Goal: Entertainment & Leisure: Browse casually

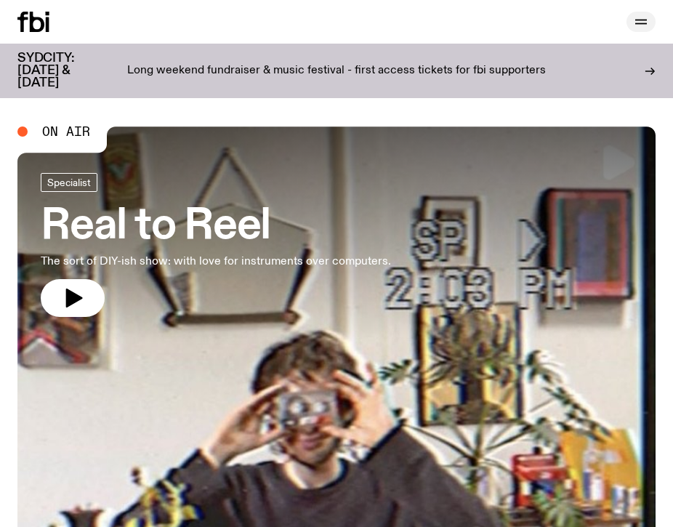
click at [627, 20] on button "button" at bounding box center [640, 22] width 29 height 20
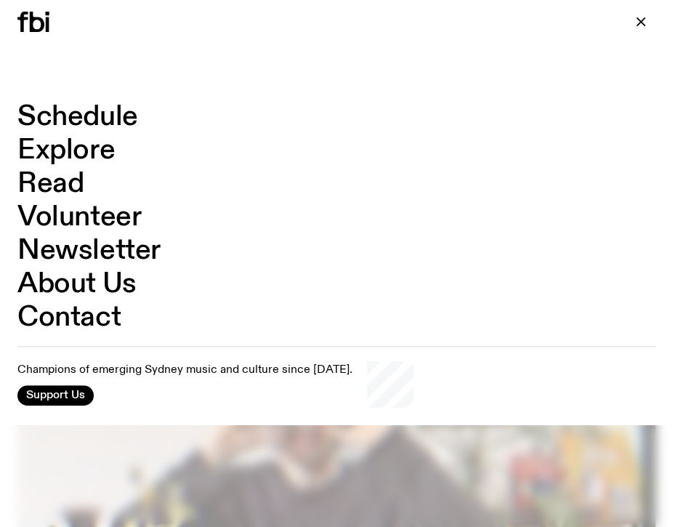
click at [120, 118] on link "Schedule" at bounding box center [77, 117] width 121 height 28
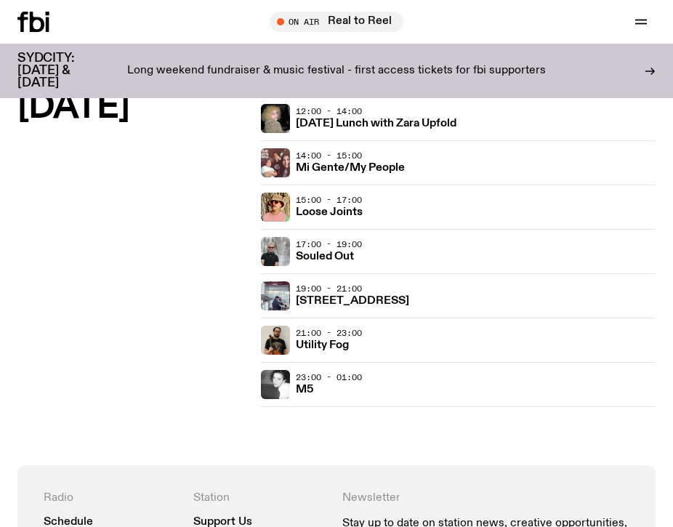
scroll to position [3394, 0]
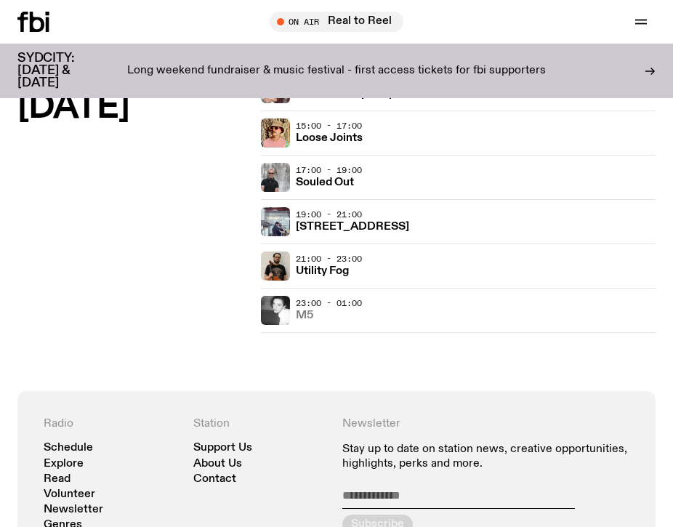
click at [304, 310] on h3 "M5" at bounding box center [304, 315] width 17 height 11
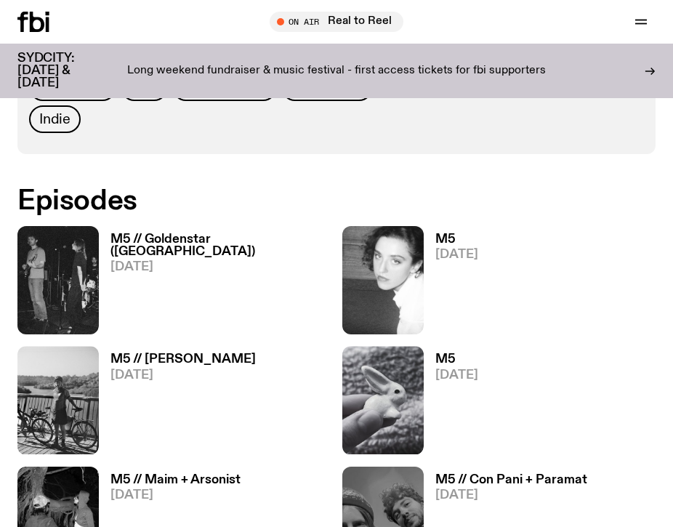
scroll to position [872, 0]
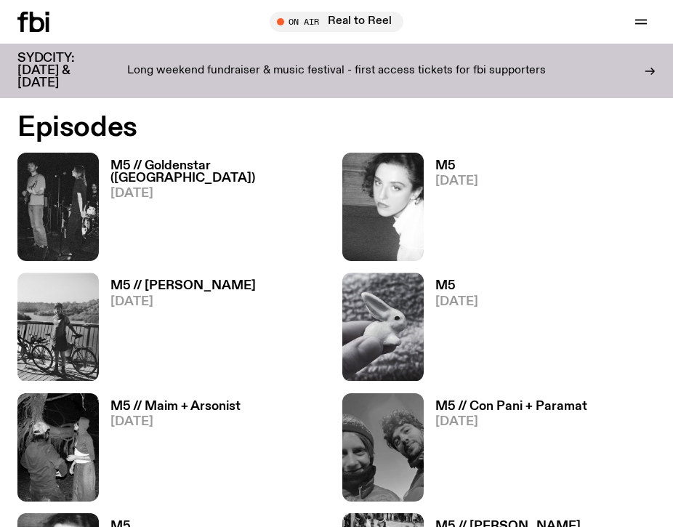
click at [452, 166] on h3 "M5" at bounding box center [456, 166] width 43 height 12
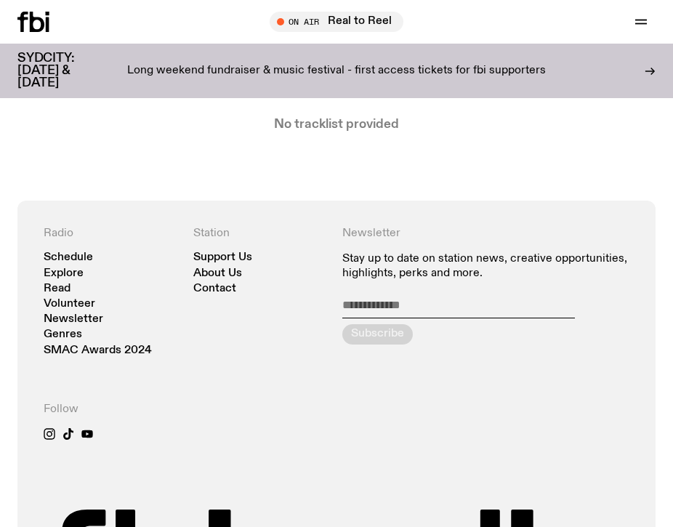
scroll to position [284, 0]
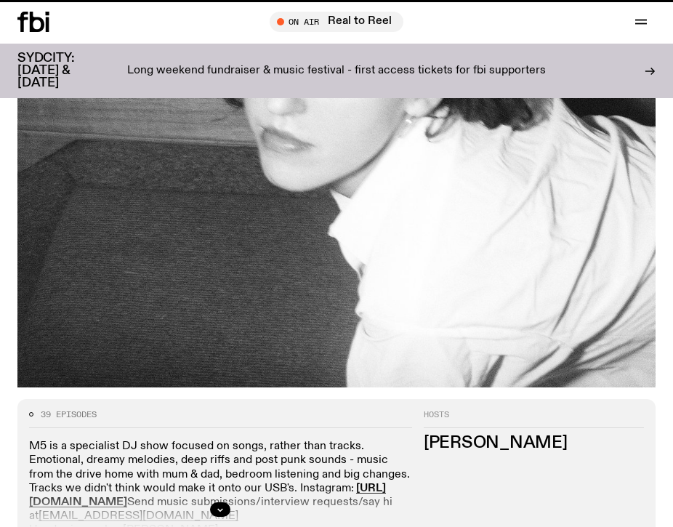
scroll to position [872, 0]
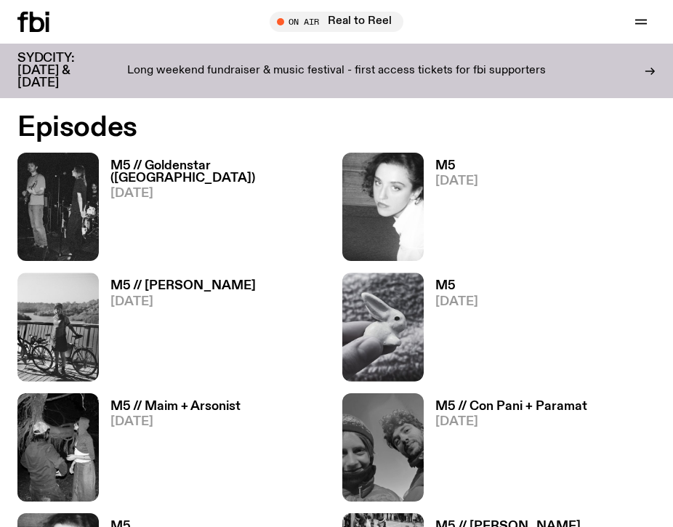
click at [181, 291] on h3 "M5 // [PERSON_NAME]" at bounding box center [182, 286] width 145 height 12
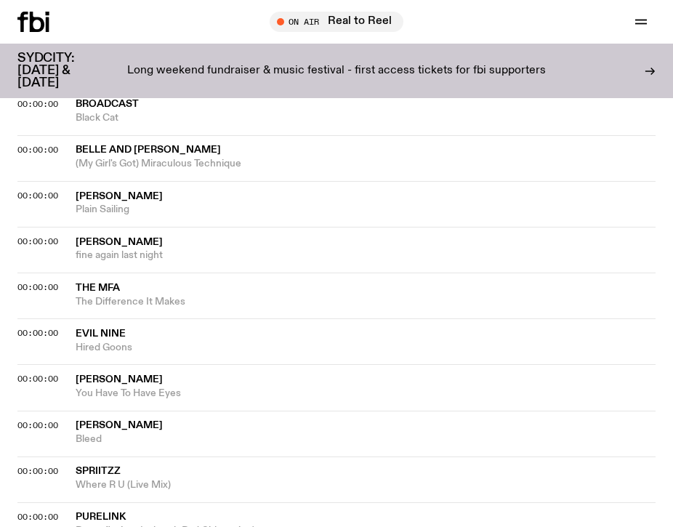
scroll to position [609, 0]
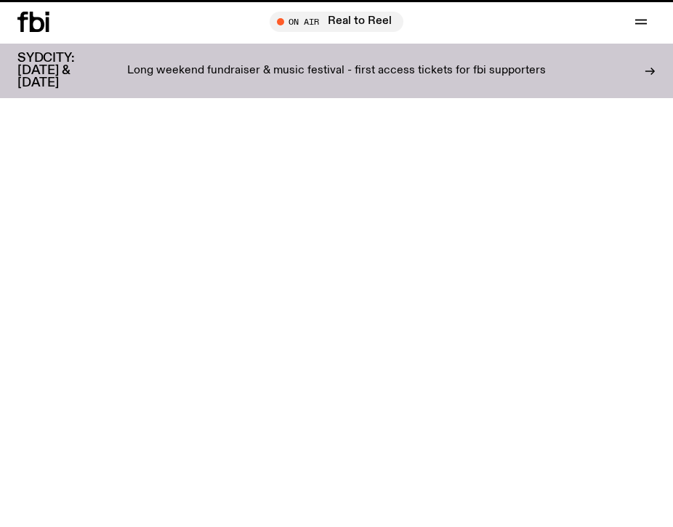
scroll to position [872, 0]
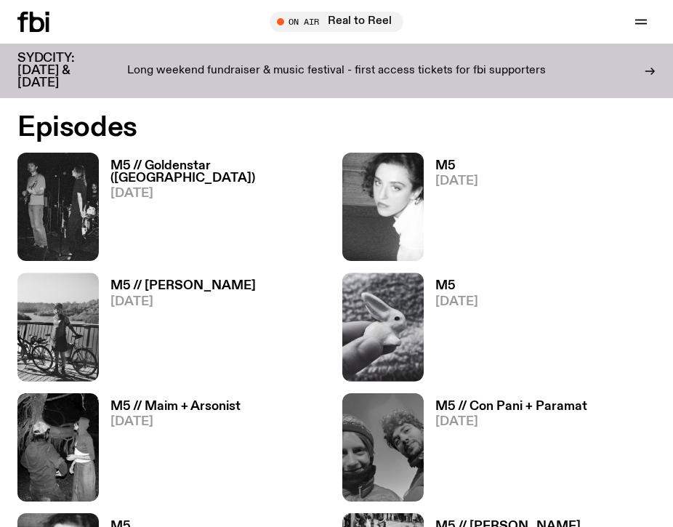
click at [448, 283] on h3 "M5" at bounding box center [456, 286] width 43 height 12
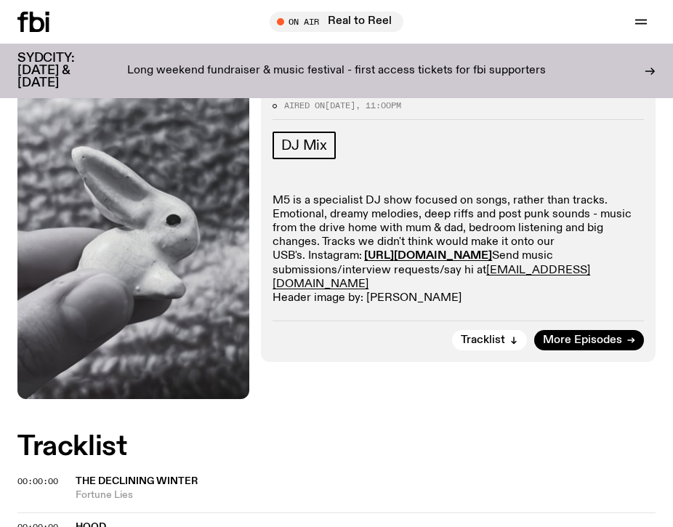
scroll to position [157, 0]
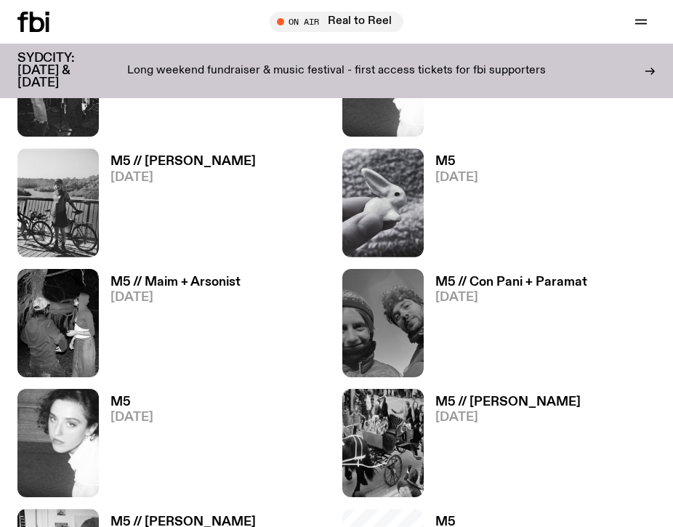
scroll to position [997, 0]
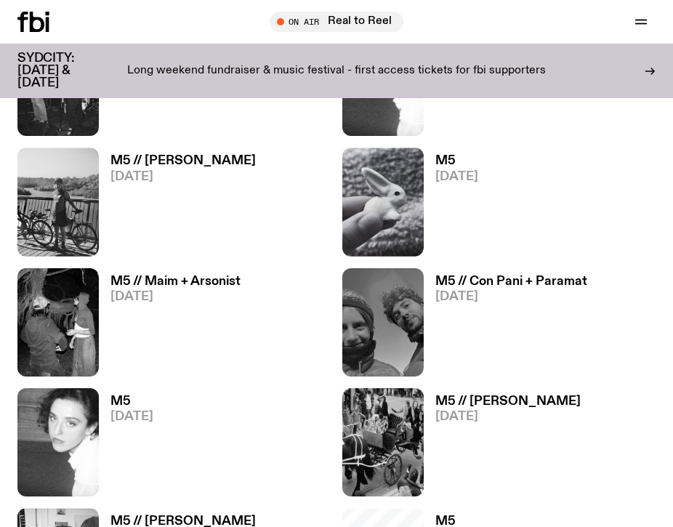
click at [206, 283] on h3 "M5 // Maim + Arsonist" at bounding box center [175, 281] width 130 height 12
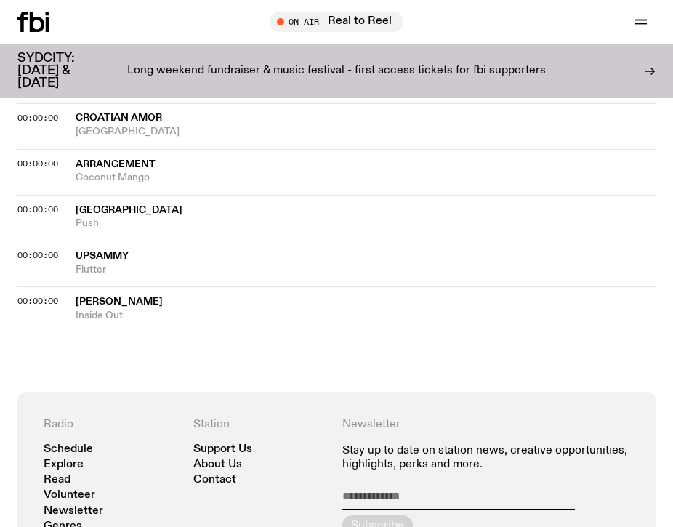
scroll to position [1525, 0]
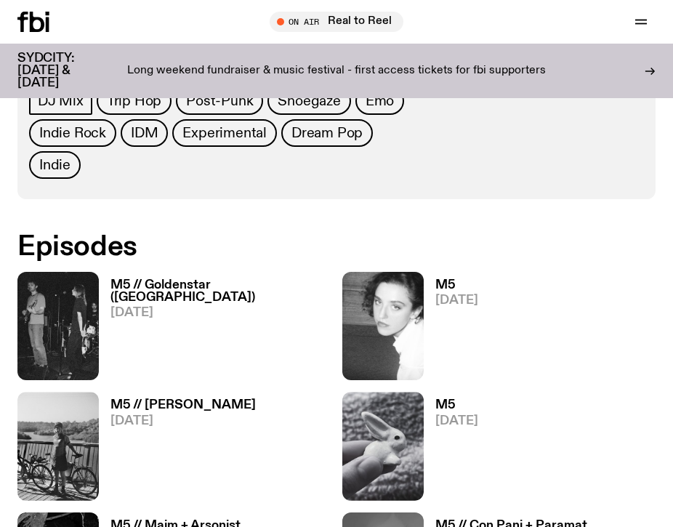
scroll to position [718, 0]
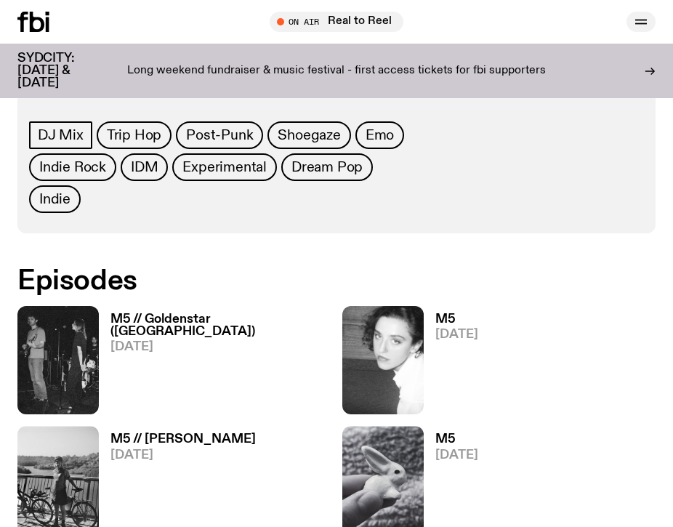
click at [639, 24] on icon "button" at bounding box center [641, 24] width 12 height 0
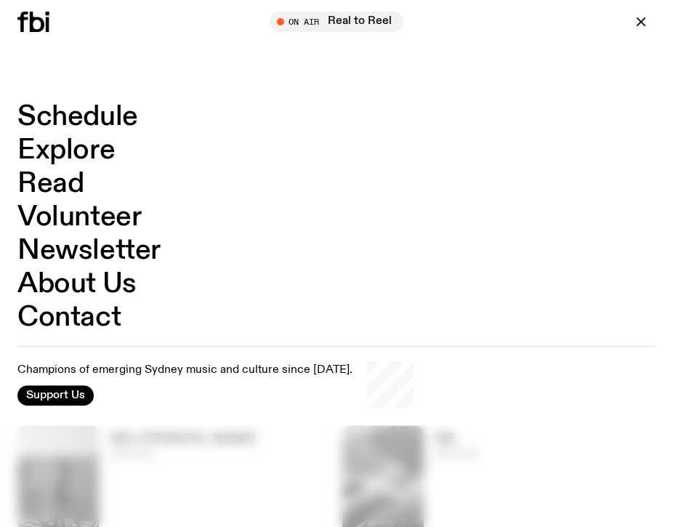
click at [115, 121] on link "Schedule" at bounding box center [77, 117] width 121 height 28
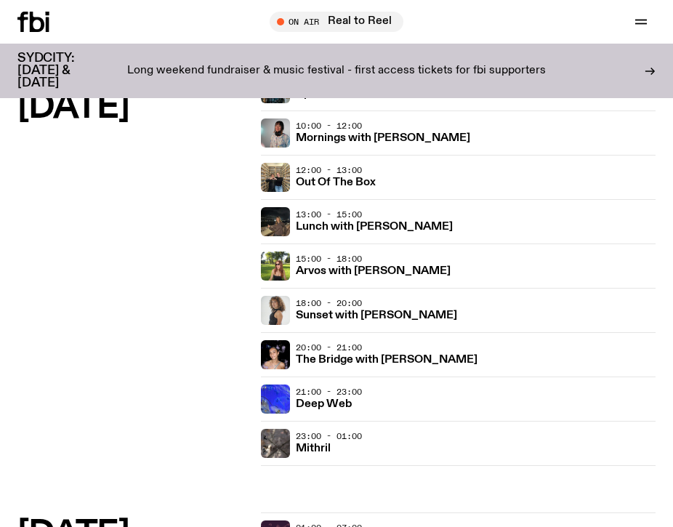
scroll to position [1708, 0]
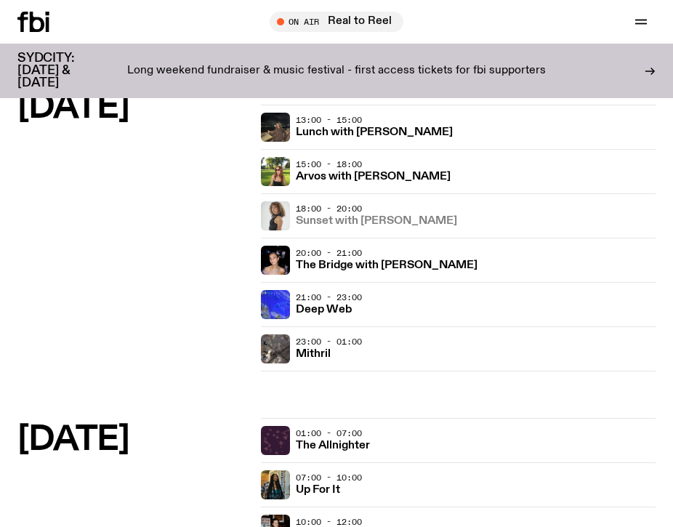
click at [372, 220] on h3 "Sunset with [PERSON_NAME]" at bounding box center [376, 221] width 161 height 11
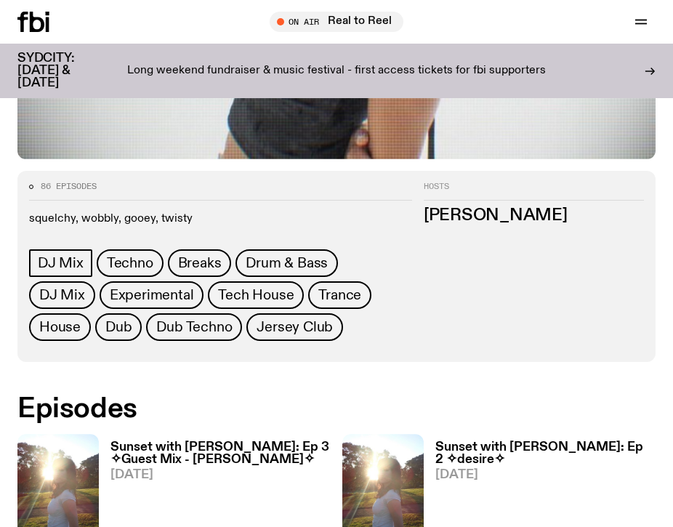
scroll to position [574, 0]
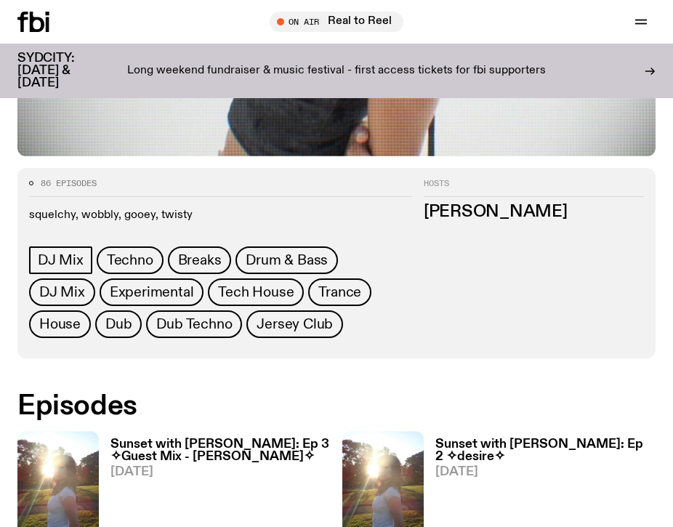
click at [246, 438] on h3 "Sunset with [PERSON_NAME]: Ep 3 ✧Guest Mix - [PERSON_NAME]✧" at bounding box center [220, 450] width 220 height 25
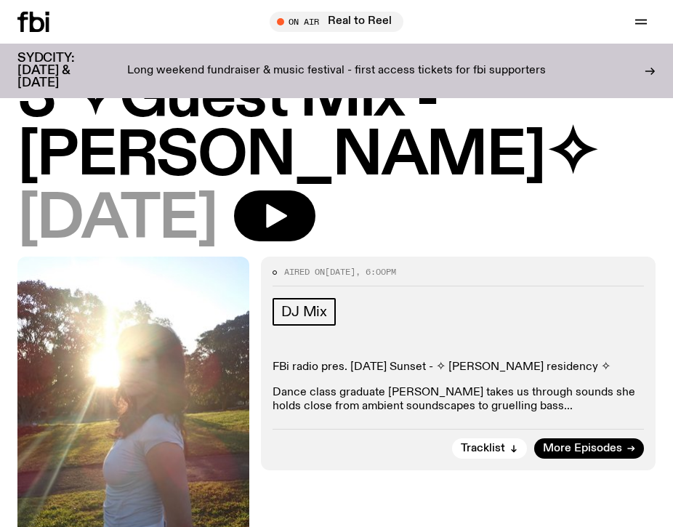
scroll to position [70, 0]
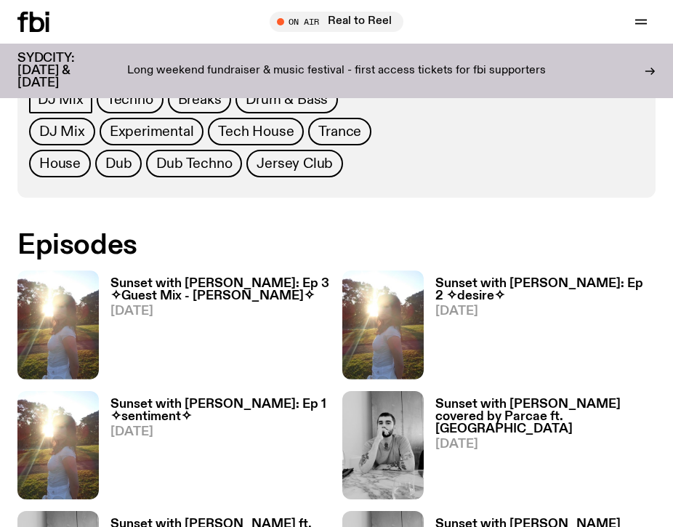
scroll to position [735, 0]
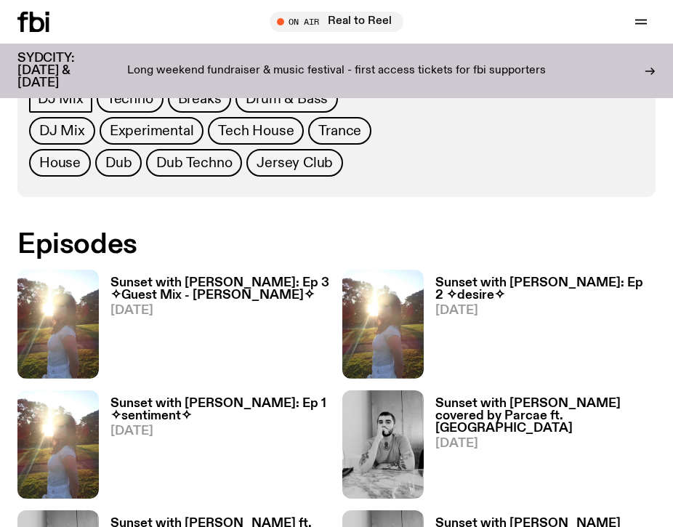
click at [524, 277] on h3 "Sunset with [PERSON_NAME]: Ep 2 ✧desire✧" at bounding box center [545, 289] width 220 height 25
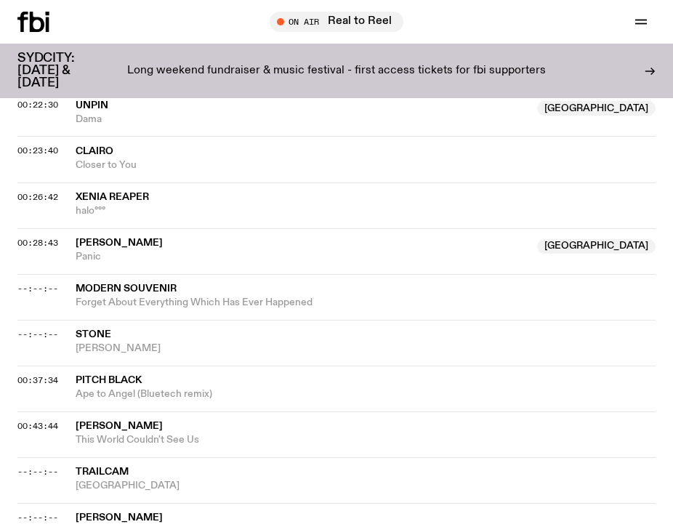
scroll to position [1249, 0]
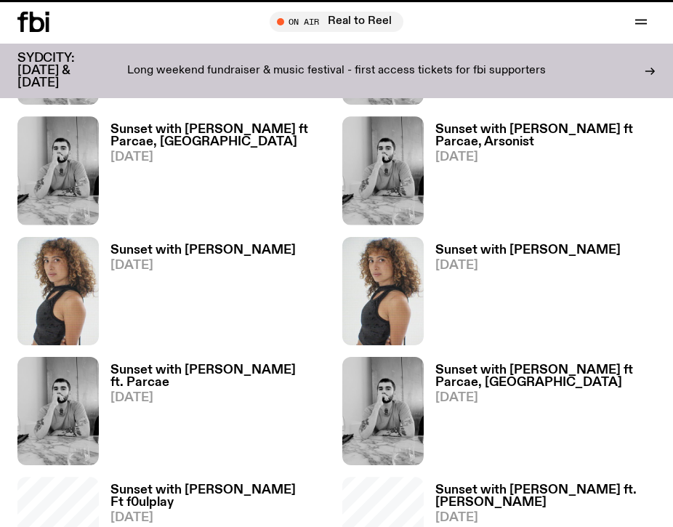
scroll to position [735, 0]
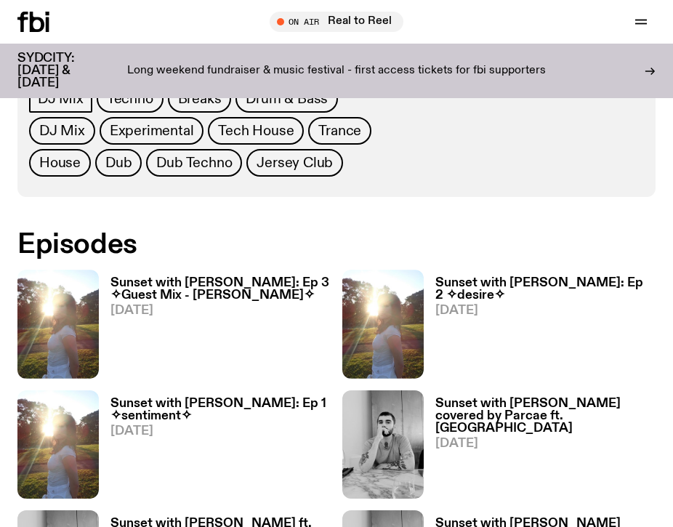
click at [280, 397] on h3 "Sunset with [PERSON_NAME]: Ep 1 ✧sentiment✧" at bounding box center [220, 409] width 220 height 25
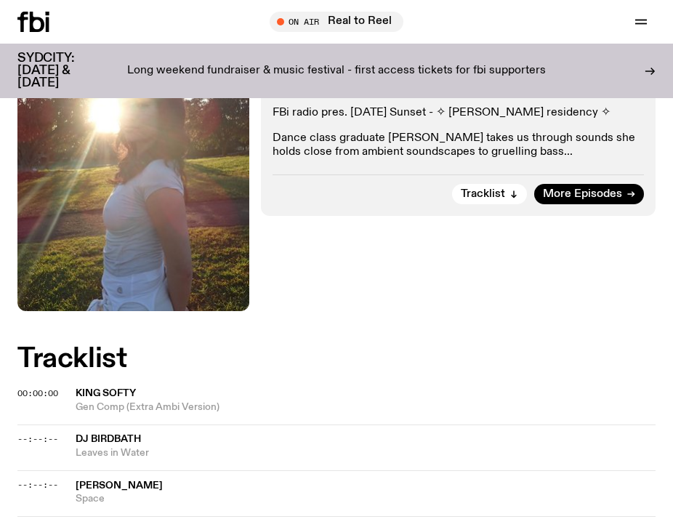
scroll to position [267, 0]
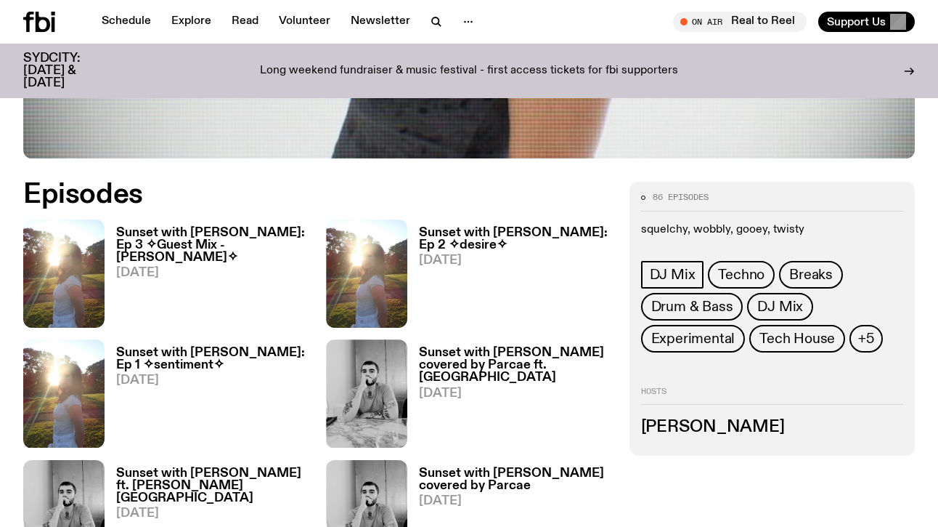
scroll to position [623, 0]
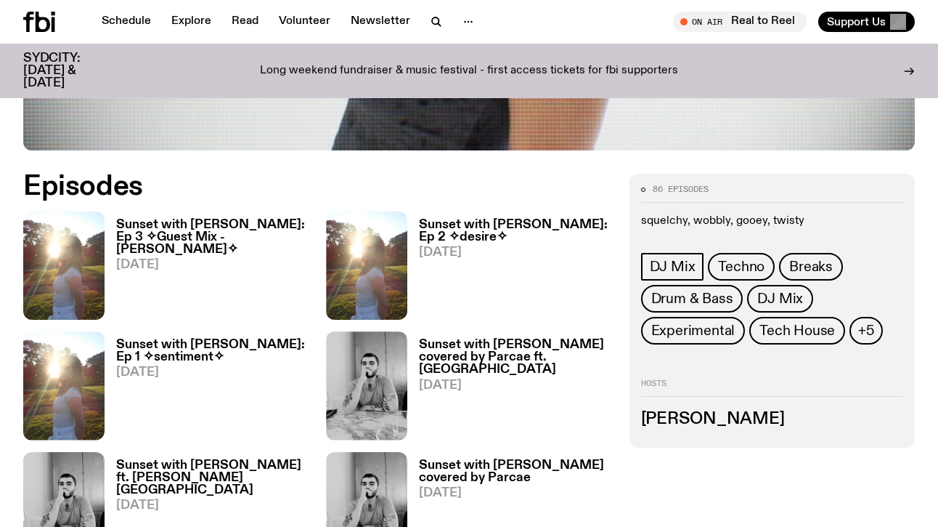
click at [455, 459] on h3 "Sunset with [PERSON_NAME] covered by Parcae" at bounding box center [515, 471] width 192 height 25
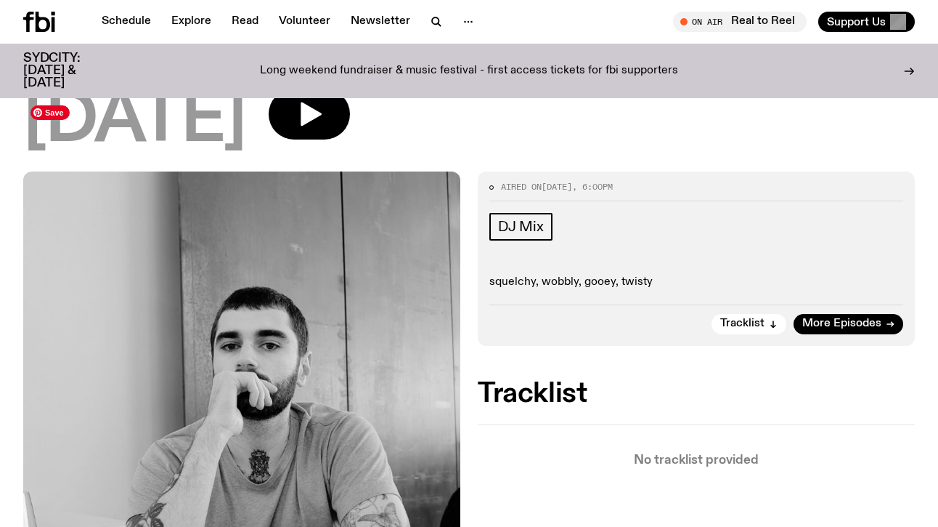
scroll to position [249, 0]
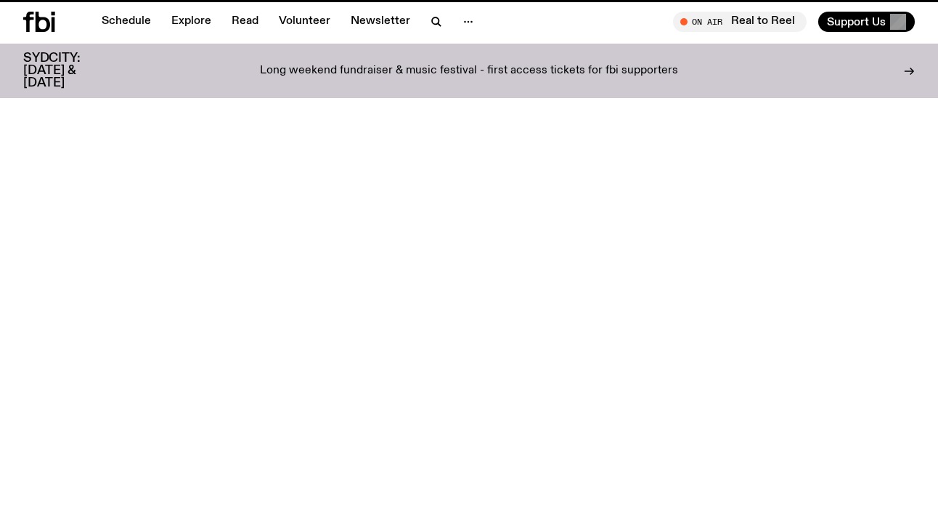
scroll to position [623, 0]
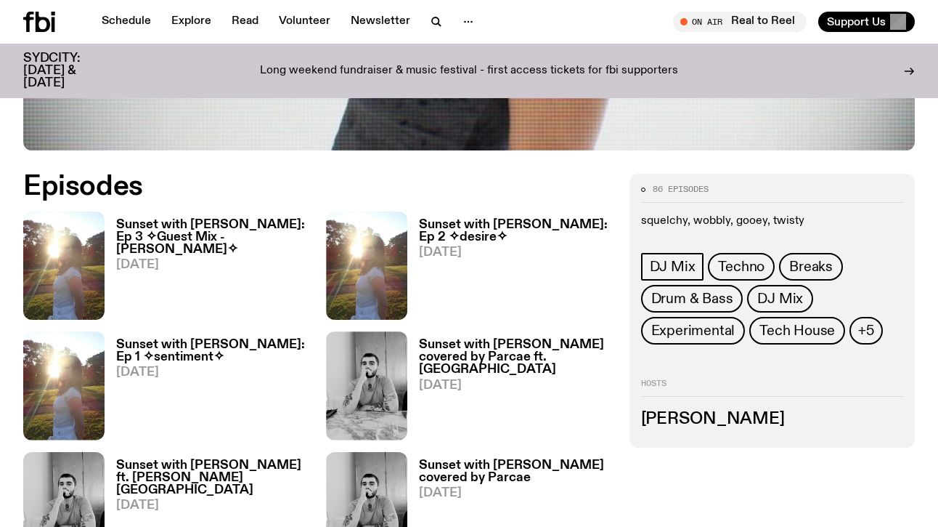
click at [189, 459] on h3 "Sunset with [PERSON_NAME] ft. [PERSON_NAME][GEOGRAPHIC_DATA]" at bounding box center [212, 477] width 192 height 37
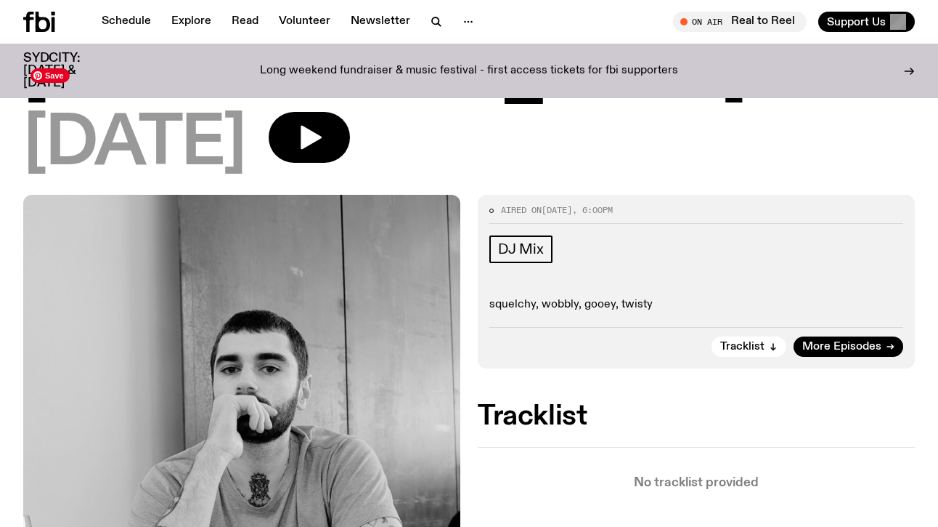
scroll to position [288, 0]
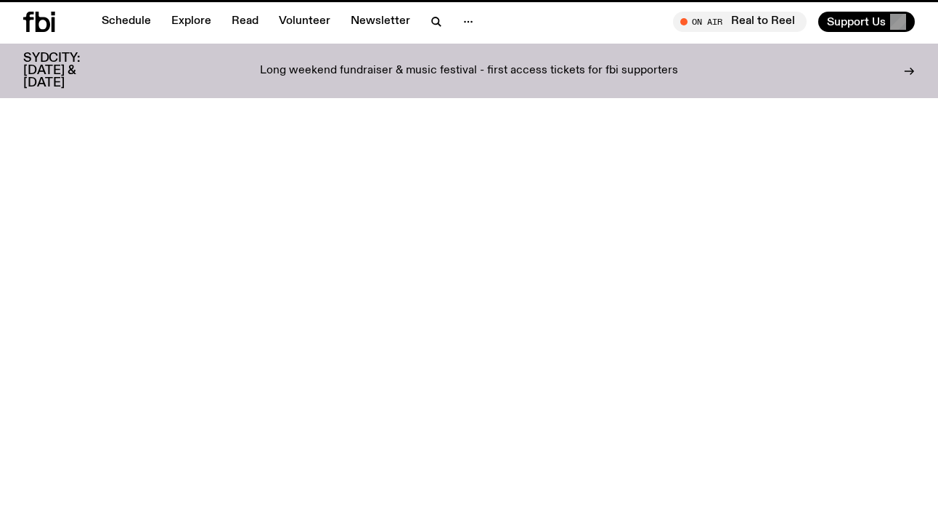
scroll to position [623, 0]
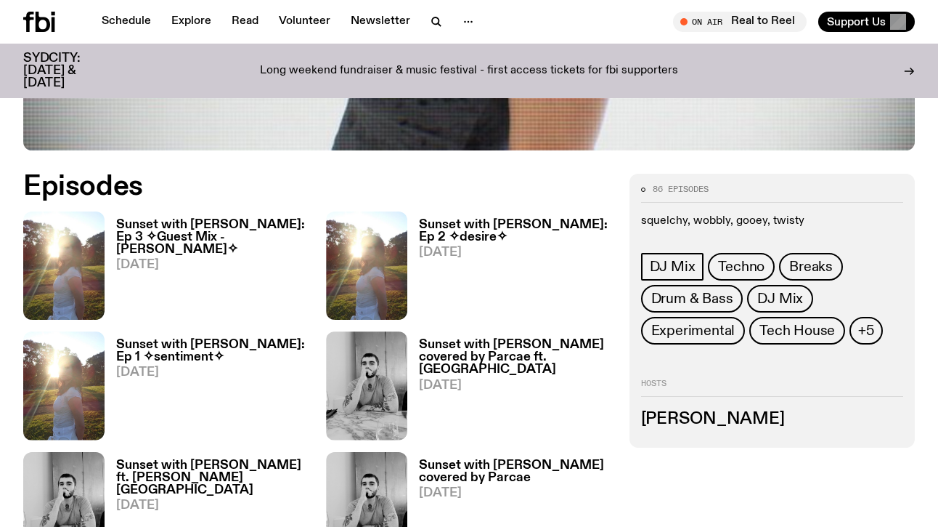
click at [483, 338] on h3 "Sunset with [PERSON_NAME] covered by Parcae ft. [GEOGRAPHIC_DATA]" at bounding box center [515, 356] width 192 height 37
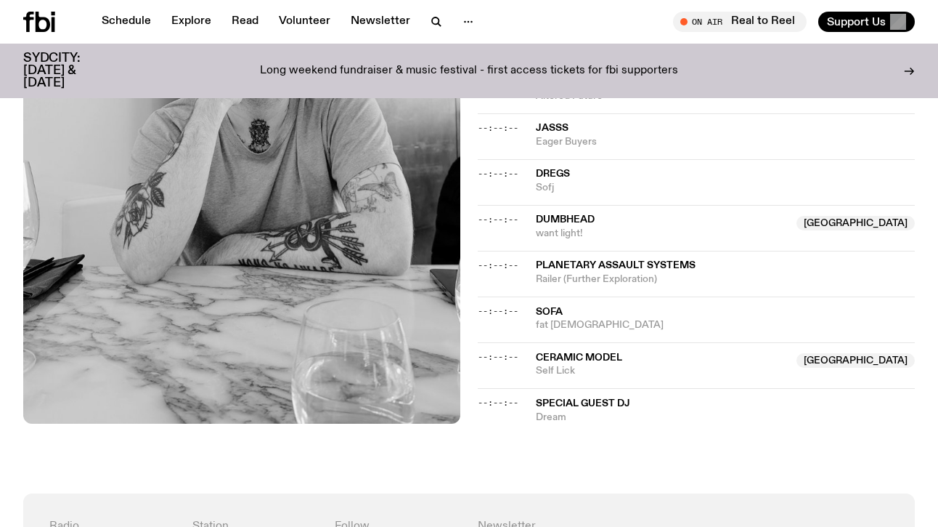
scroll to position [1783, 0]
